Goal: Task Accomplishment & Management: Manage account settings

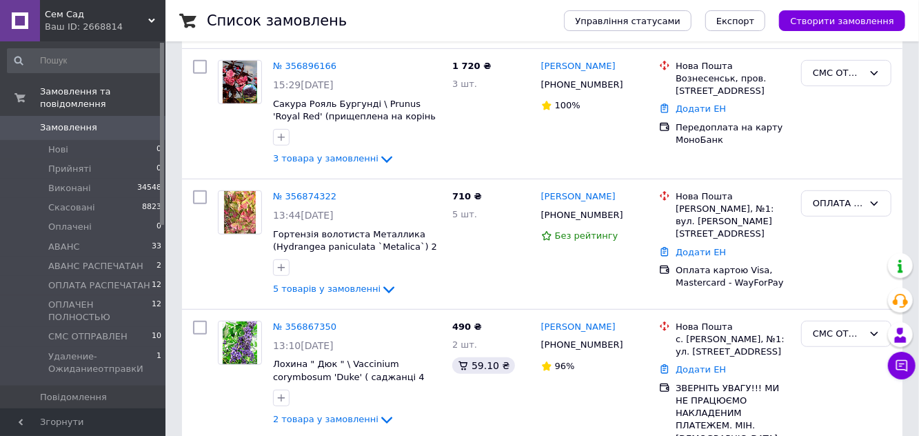
scroll to position [347, 0]
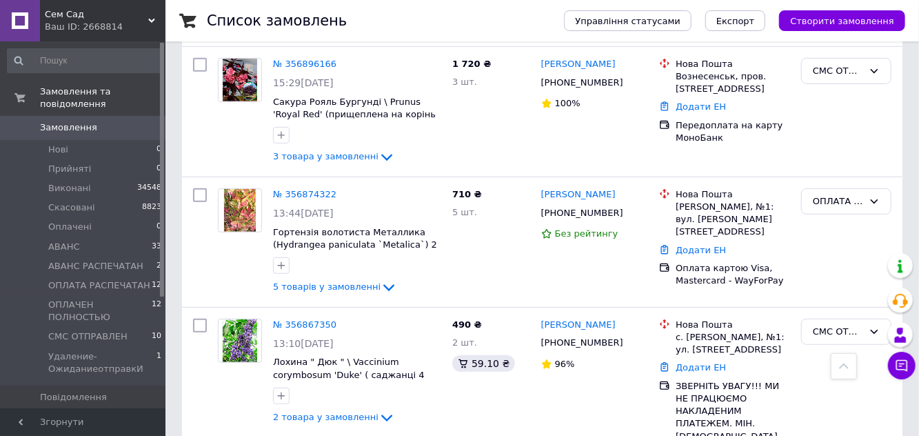
click at [105, 435] on link "[DEMOGRAPHIC_DATA] 3 0" at bounding box center [85, 443] width 170 height 23
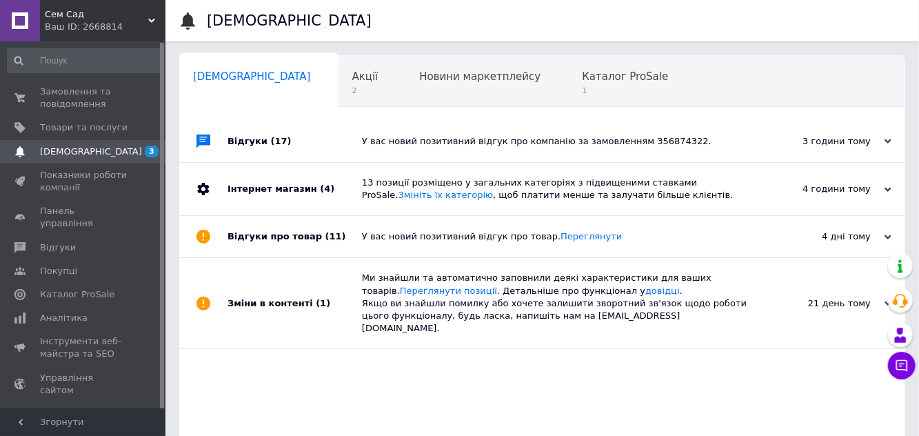
click at [109, 98] on span "Замовлення та повідомлення" at bounding box center [84, 97] width 88 height 25
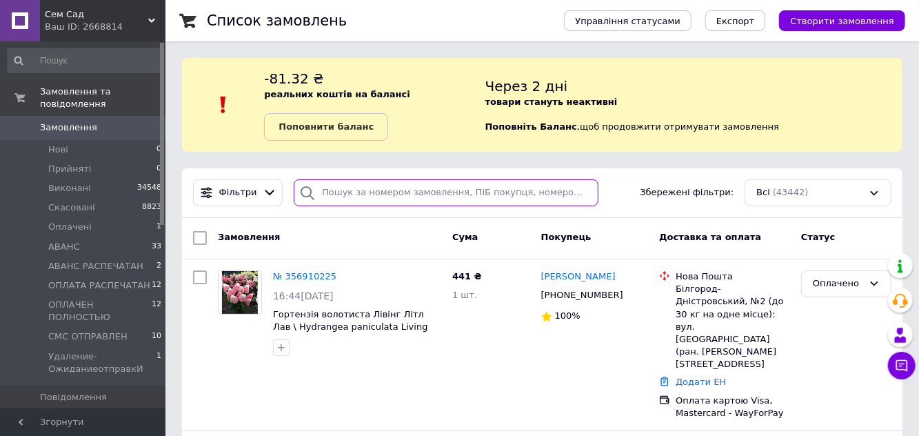
paste input "349998195"
type input "349998195"
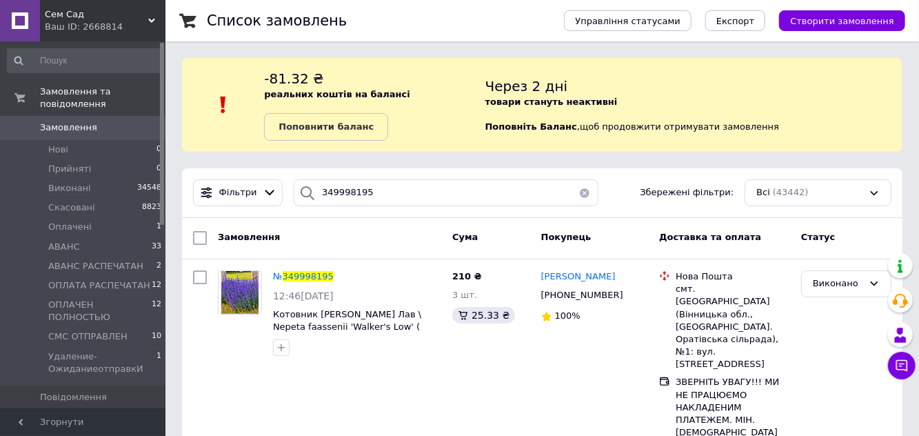
click at [579, 276] on span "[PERSON_NAME]" at bounding box center [578, 276] width 74 height 10
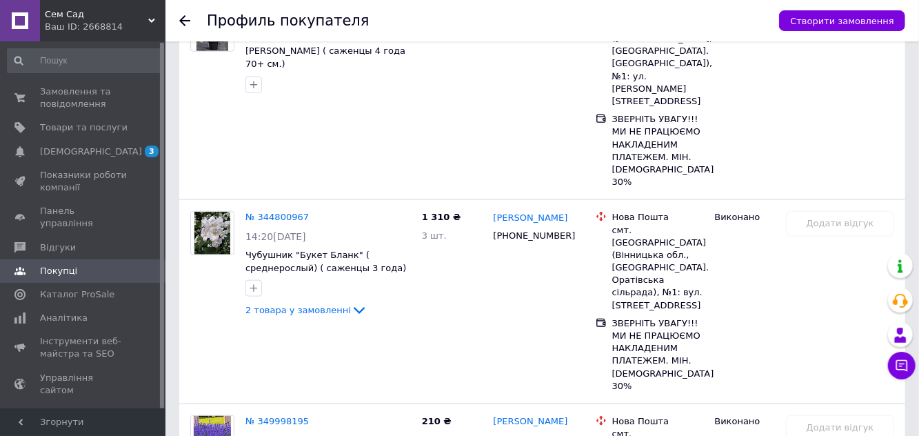
scroll to position [721, 0]
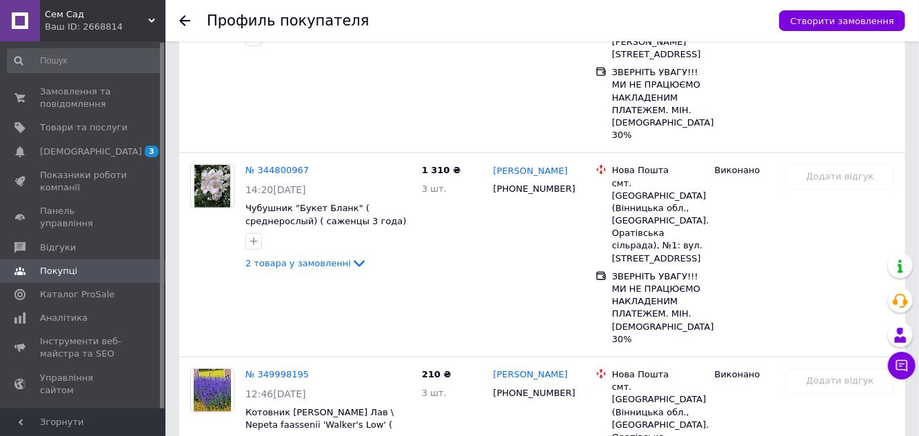
click at [77, 83] on link "Замовлення та повідомлення 0 0" at bounding box center [85, 98] width 170 height 36
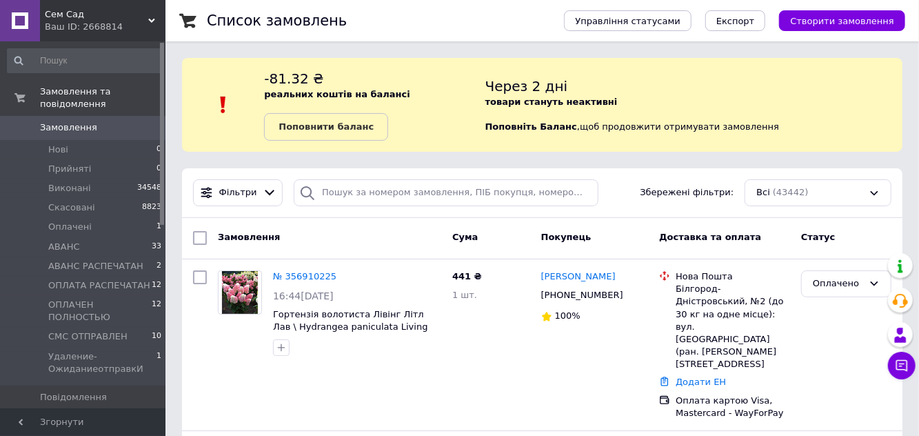
click at [316, 277] on link "№ 356910225" at bounding box center [304, 276] width 63 height 10
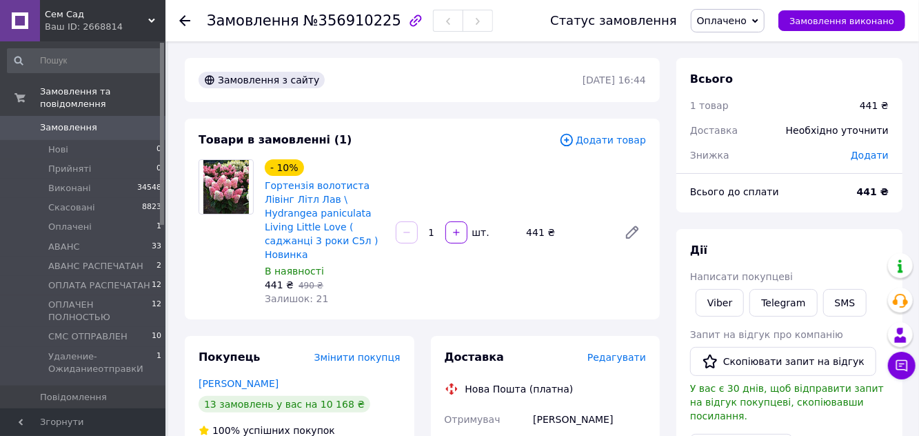
click at [715, 298] on link "Viber" at bounding box center [720, 303] width 48 height 28
copy span "356910225"
click at [88, 127] on span "Замовлення" at bounding box center [68, 127] width 57 height 12
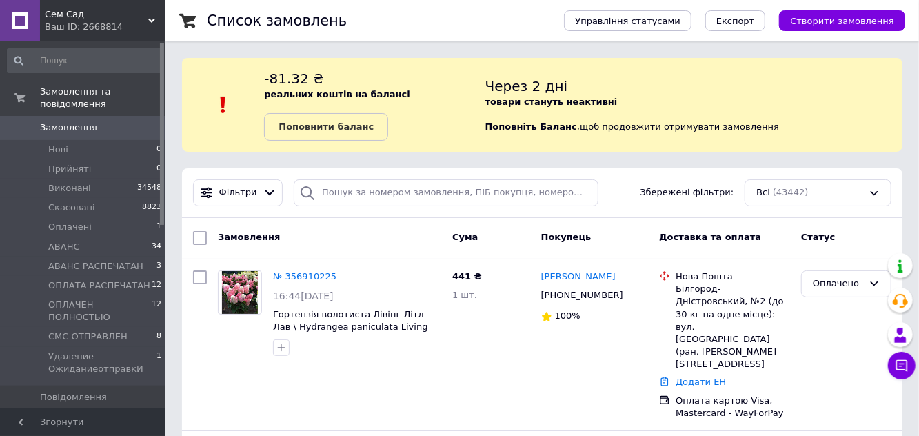
click at [99, 131] on span "Замовлення" at bounding box center [84, 127] width 88 height 12
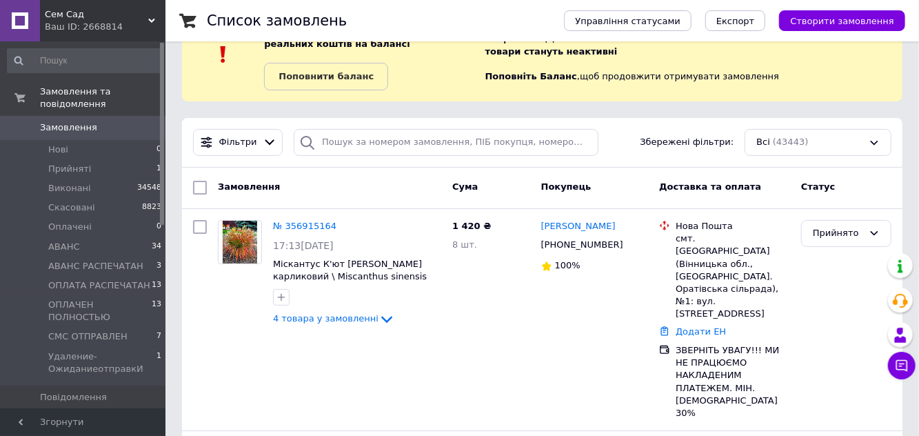
scroll to position [154, 0]
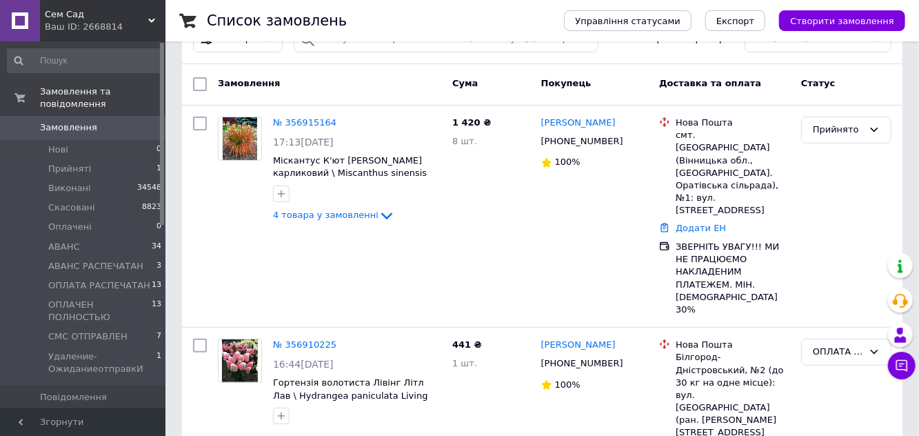
click at [381, 217] on icon at bounding box center [386, 215] width 17 height 17
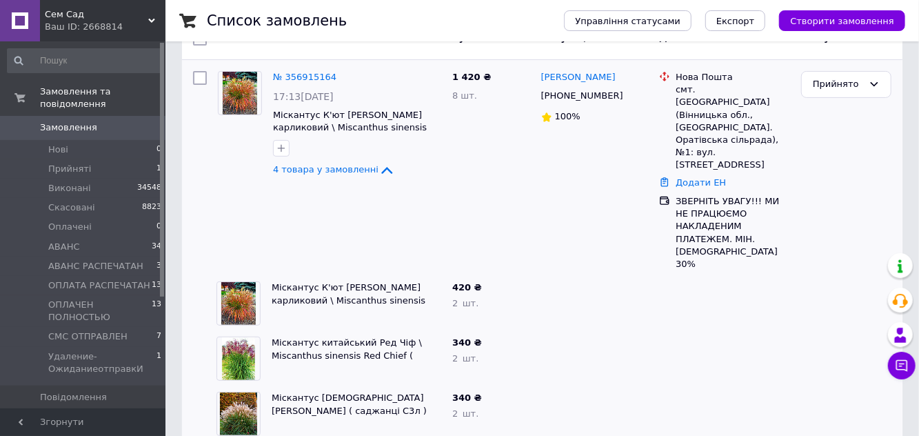
scroll to position [164, 0]
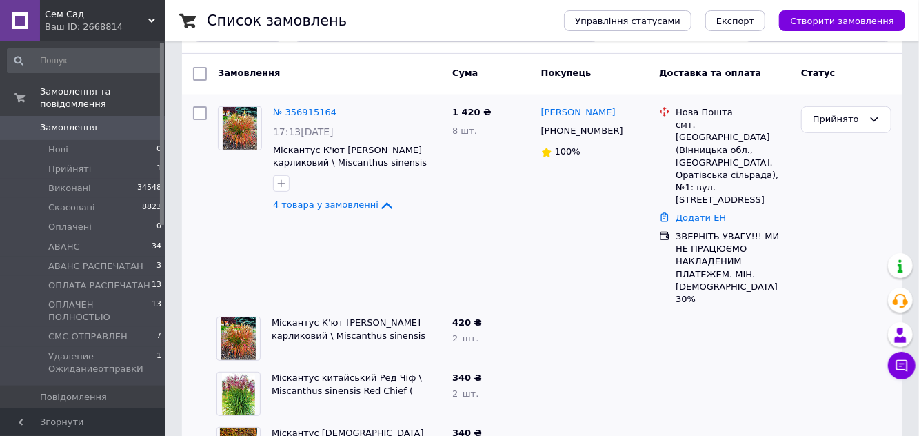
click at [353, 106] on div "№ 356915164" at bounding box center [357, 113] width 171 height 16
click at [341, 109] on icon at bounding box center [345, 112] width 8 height 8
click at [845, 114] on div "Прийнято" at bounding box center [838, 119] width 50 height 14
click at [856, 175] on li "СМС ОТПРАВЛЕН" at bounding box center [846, 176] width 89 height 39
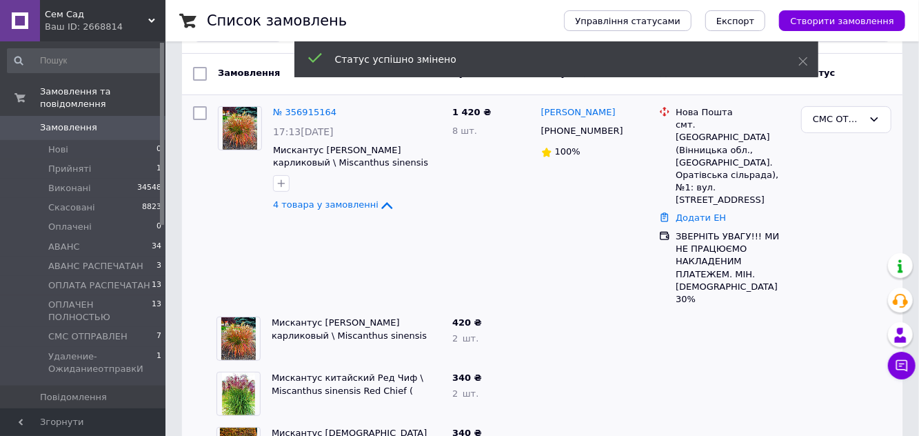
click at [99, 136] on link "Замовлення 0" at bounding box center [85, 127] width 170 height 23
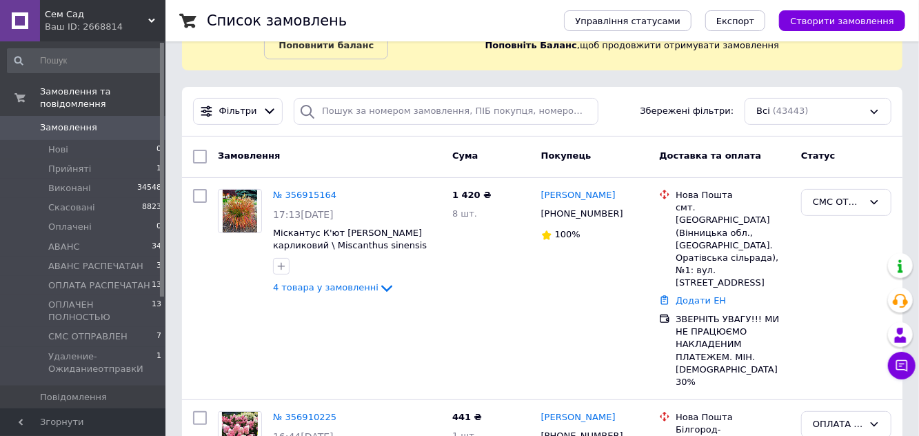
scroll to position [103, 0]
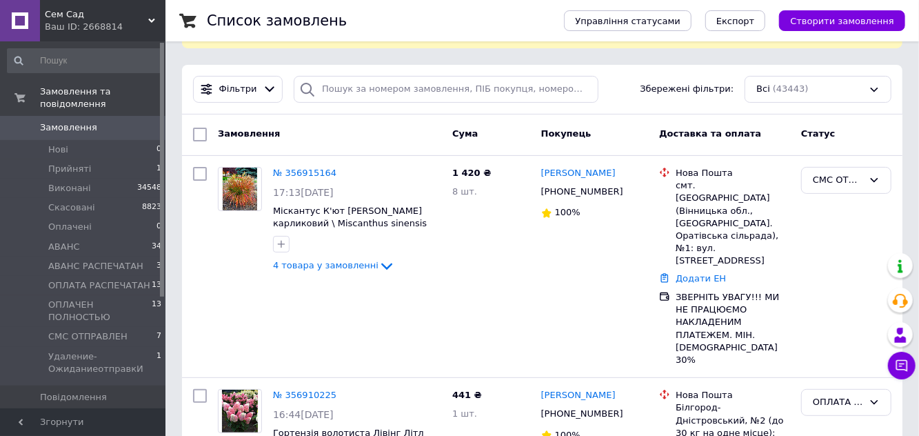
click at [102, 435] on span "[DEMOGRAPHIC_DATA]" at bounding box center [84, 444] width 88 height 12
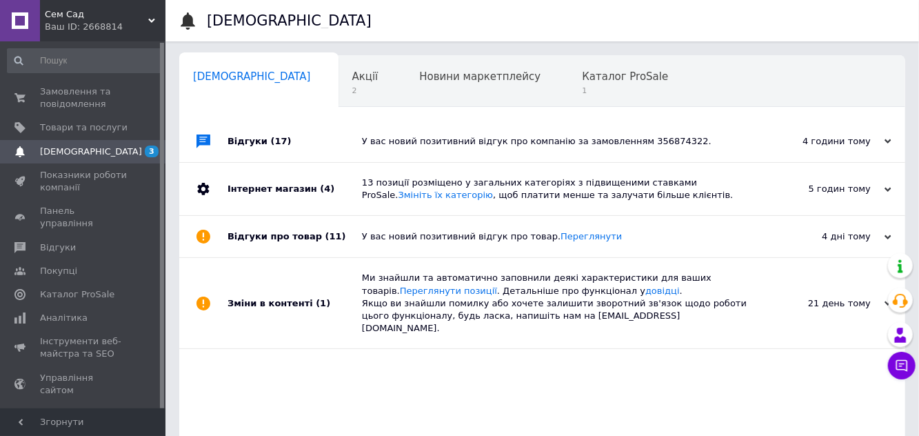
click at [117, 97] on span "Замовлення та повідомлення" at bounding box center [84, 97] width 88 height 25
